Goal: Task Accomplishment & Management: Manage account settings

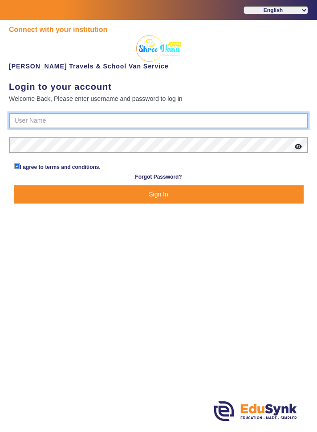
click at [32, 116] on input "text" at bounding box center [158, 121] width 299 height 16
click at [29, 123] on input "text" at bounding box center [158, 121] width 299 height 16
type input "9713429926"
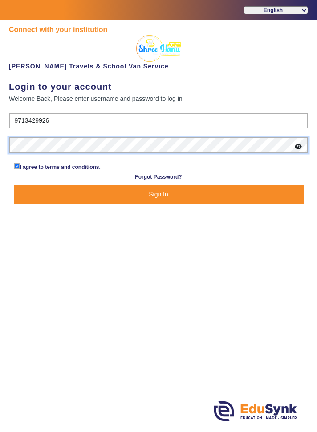
click at [14, 185] on button "Sign In" at bounding box center [158, 194] width 289 height 18
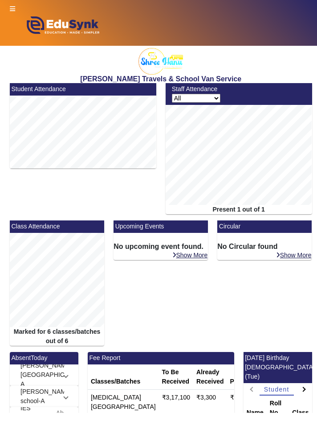
click at [12, 9] on icon at bounding box center [12, 9] width 5 height 6
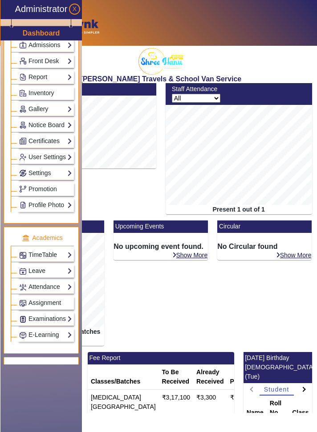
scroll to position [153, 0]
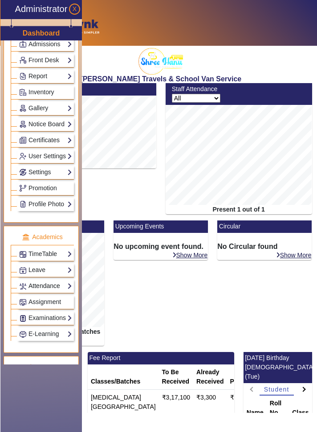
click at [28, 285] on link "Attendance" at bounding box center [45, 286] width 53 height 10
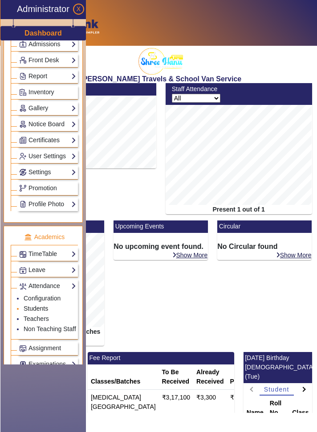
click at [26, 305] on link "Students" at bounding box center [36, 308] width 24 height 7
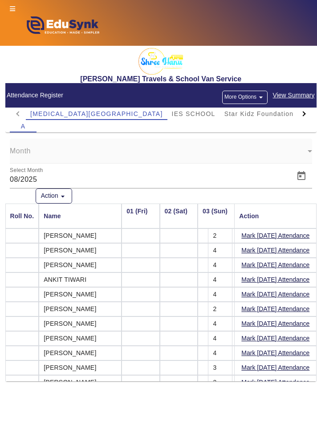
scroll to position [0, 977]
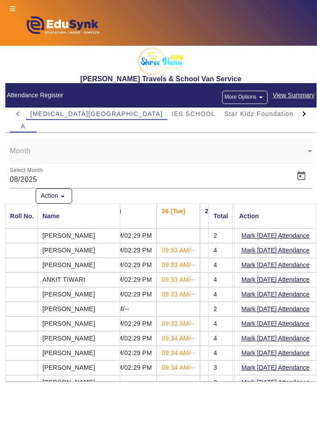
click at [306, 116] on div at bounding box center [304, 114] width 16 height 12
click at [305, 116] on div at bounding box center [304, 114] width 16 height 12
click at [307, 114] on div at bounding box center [304, 114] width 16 height 12
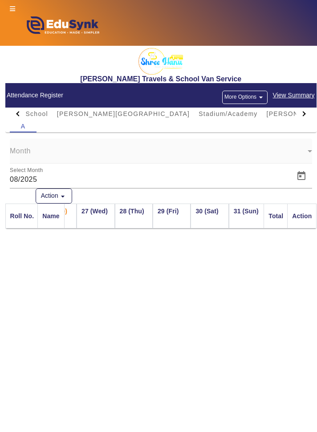
click at [12, 108] on div at bounding box center [18, 114] width 16 height 12
click at [44, 114] on span "Star Kidz Foundation School" at bounding box center [91, 114] width 94 height 6
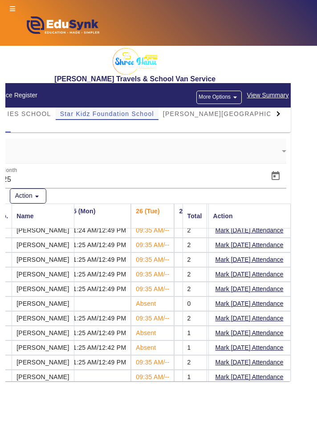
scroll to position [0, 923]
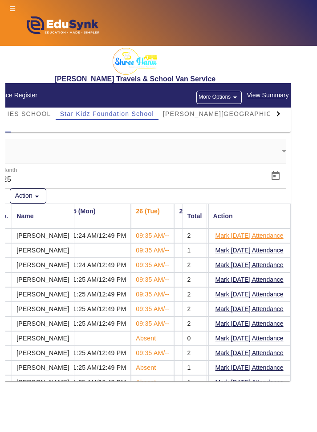
click at [268, 233] on button "Mark [DATE] Attendance" at bounding box center [249, 235] width 70 height 11
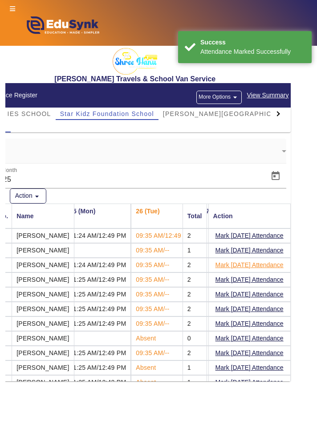
click at [267, 266] on button "Mark [DATE] Attendance" at bounding box center [249, 265] width 70 height 11
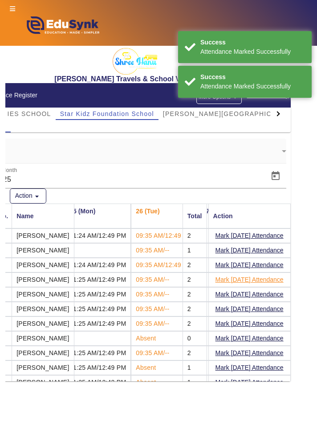
click at [273, 277] on button "Mark [DATE] Attendance" at bounding box center [249, 279] width 70 height 11
click at [269, 293] on button "Mark [DATE] Attendance" at bounding box center [249, 294] width 70 height 11
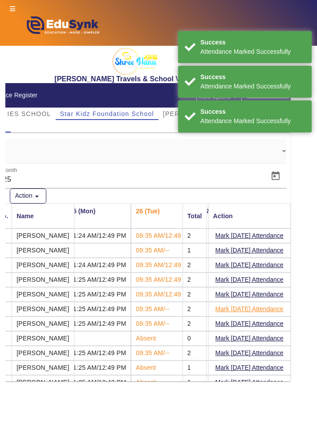
click at [269, 309] on button "Mark [DATE] Attendance" at bounding box center [249, 309] width 70 height 11
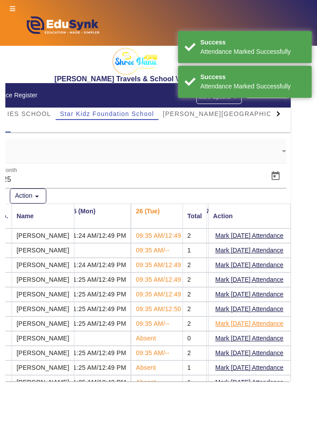
click at [269, 321] on button "Mark [DATE] Attendance" at bounding box center [249, 323] width 70 height 11
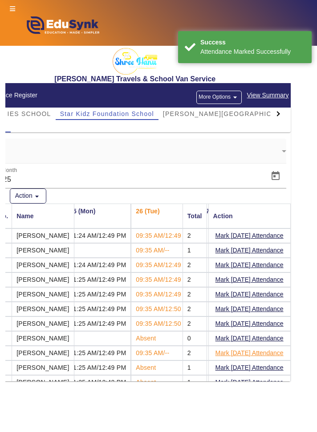
click at [270, 351] on button "Mark [DATE] Attendance" at bounding box center [249, 353] width 70 height 11
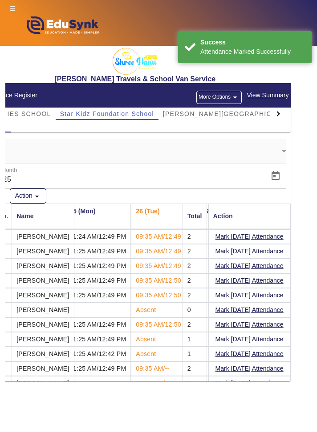
scroll to position [35, 923]
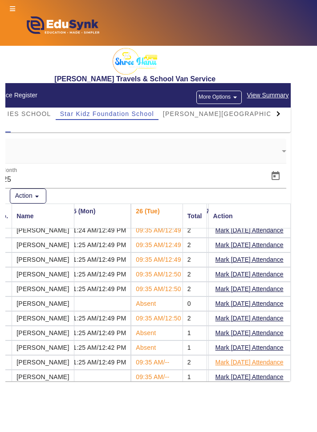
click at [274, 358] on button "Mark [DATE] Attendance" at bounding box center [249, 362] width 70 height 11
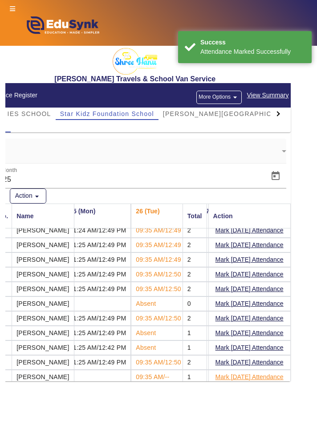
click at [273, 373] on button "Mark [DATE] Attendance" at bounding box center [249, 377] width 70 height 11
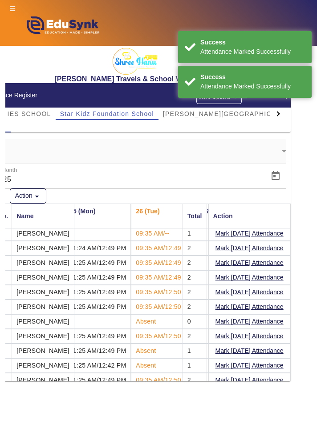
scroll to position [0, 923]
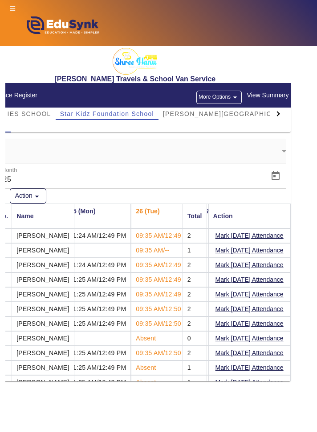
click at [316, 130] on div "[PERSON_NAME] Travels & School Van Service Attendance Register More Options arr…" at bounding box center [160, 217] width 311 height 342
click at [285, 113] on div at bounding box center [278, 114] width 16 height 12
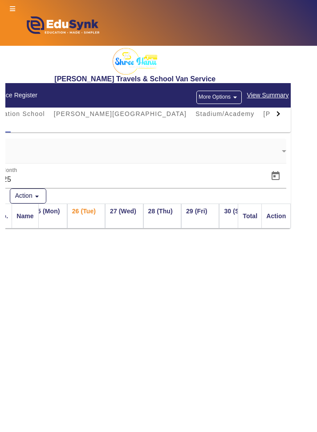
click at [281, 111] on div at bounding box center [278, 114] width 16 height 12
click at [276, 115] on div at bounding box center [276, 113] width 5 height 5
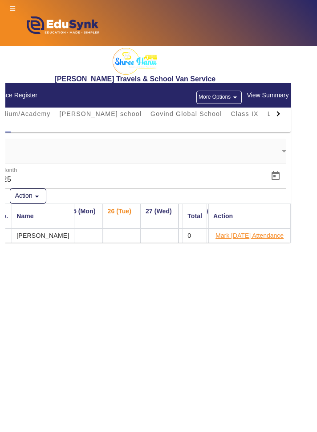
click at [257, 234] on button "Mark [DATE] Attendance" at bounding box center [249, 235] width 70 height 11
click at [251, 294] on main "X Administrator Dashboard Administration Institution Institution Details Sessio…" at bounding box center [158, 239] width 317 height 386
click at [265, 260] on main "X Administrator Dashboard Administration Institution Institution Details Sessio…" at bounding box center [158, 239] width 317 height 386
